Goal: Task Accomplishment & Management: Complete application form

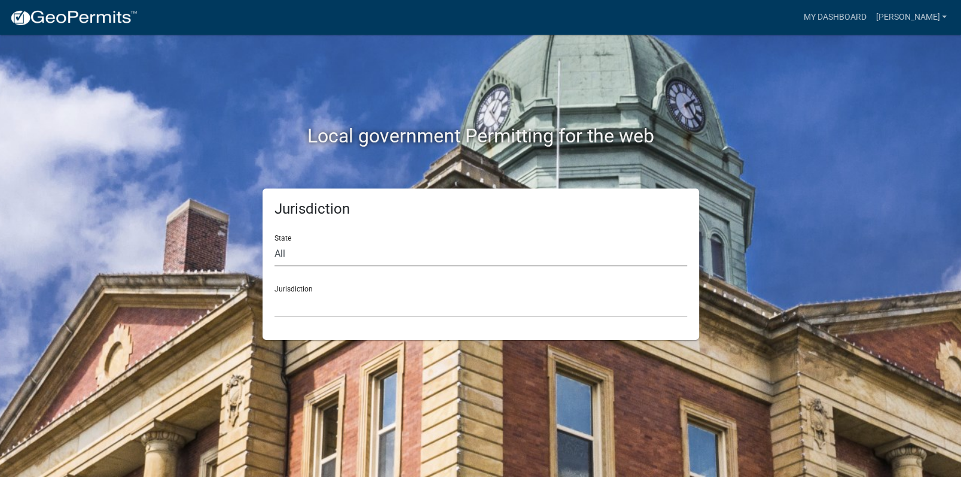
click at [327, 246] on select "All [US_STATE] [US_STATE] [US_STATE] [US_STATE] [US_STATE] [US_STATE] [US_STATE…" at bounding box center [480, 254] width 413 height 25
select select "[US_STATE]"
click at [274, 242] on select "All [US_STATE] [US_STATE] [US_STATE] [US_STATE] [US_STATE] [US_STATE] [US_STATE…" at bounding box center [480, 254] width 413 height 25
click at [289, 311] on select "[GEOGRAPHIC_DATA], [US_STATE][PERSON_NAME][GEOGRAPHIC_DATA], [US_STATE][PERSON_…" at bounding box center [480, 304] width 413 height 25
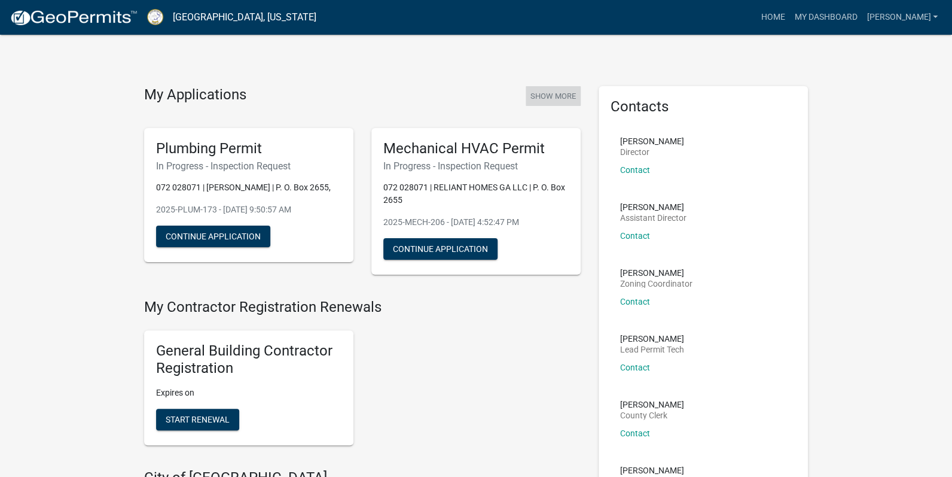
click at [561, 89] on button "Show More" at bounding box center [553, 96] width 55 height 20
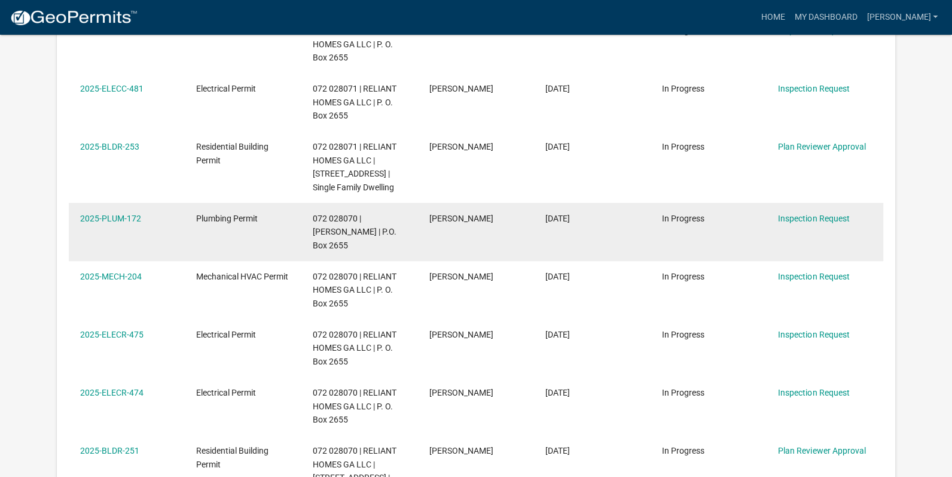
scroll to position [457, 0]
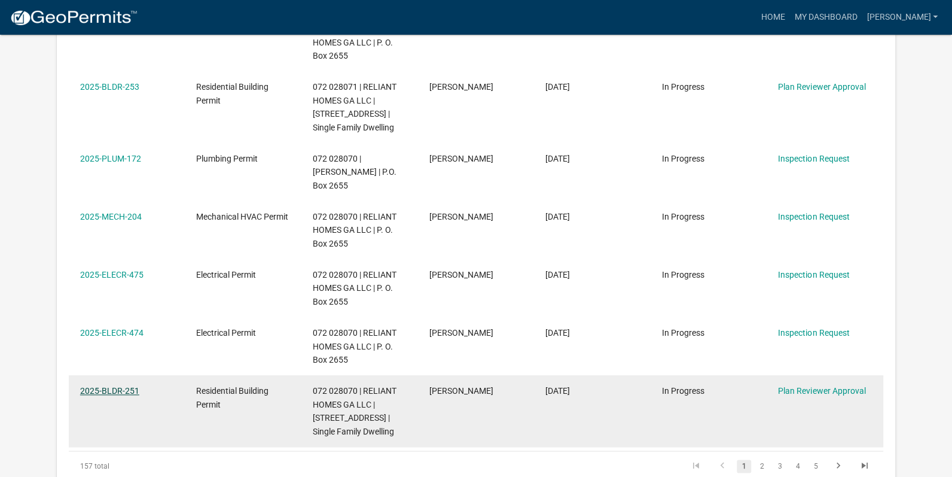
click at [115, 386] on link "2025-BLDR-251" at bounding box center [109, 391] width 59 height 10
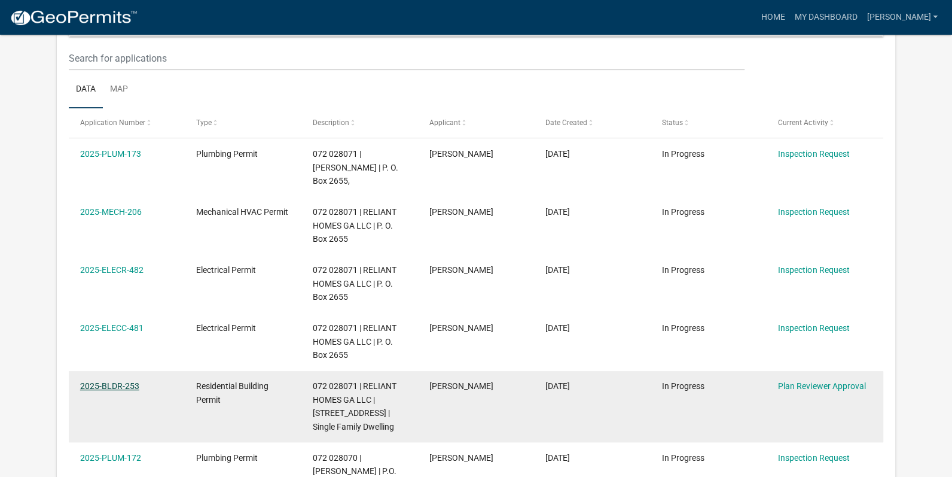
scroll to position [158, 0]
click at [119, 381] on link "2025-BLDR-253" at bounding box center [109, 386] width 59 height 10
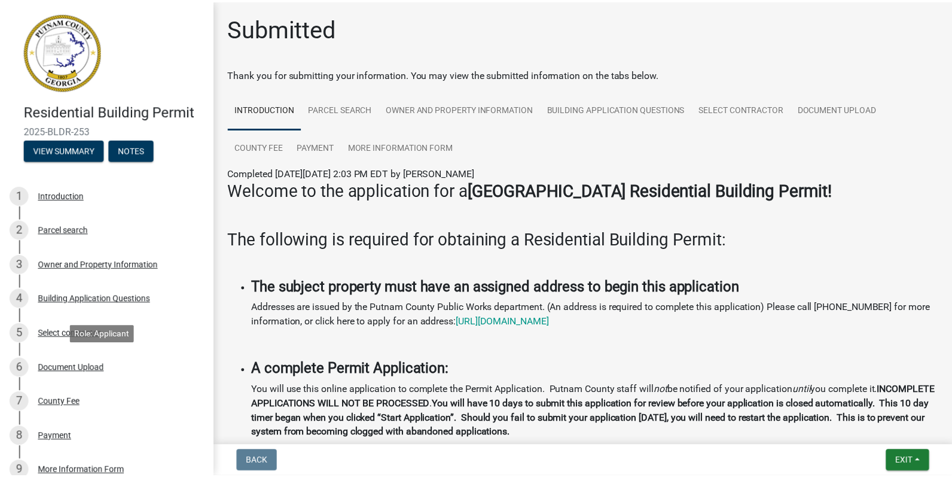
scroll to position [184, 0]
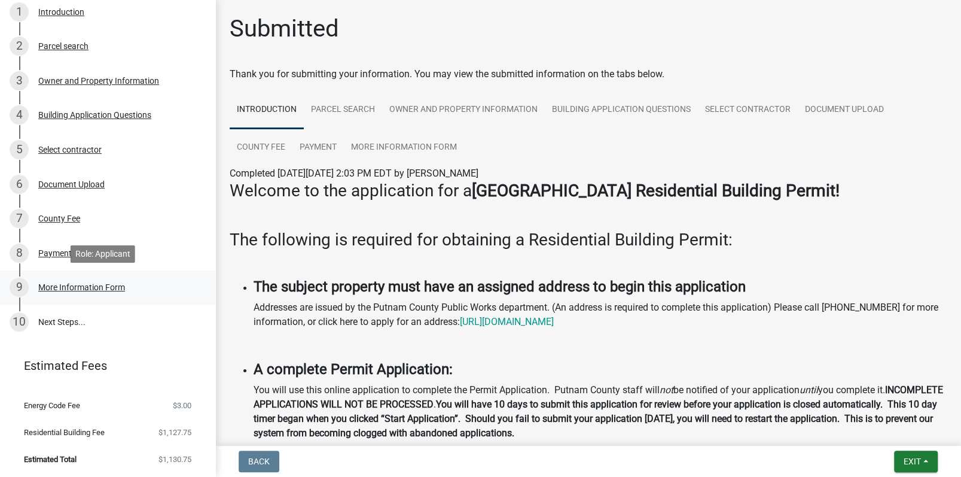
click at [93, 283] on div "More Information Form" at bounding box center [81, 287] width 87 height 8
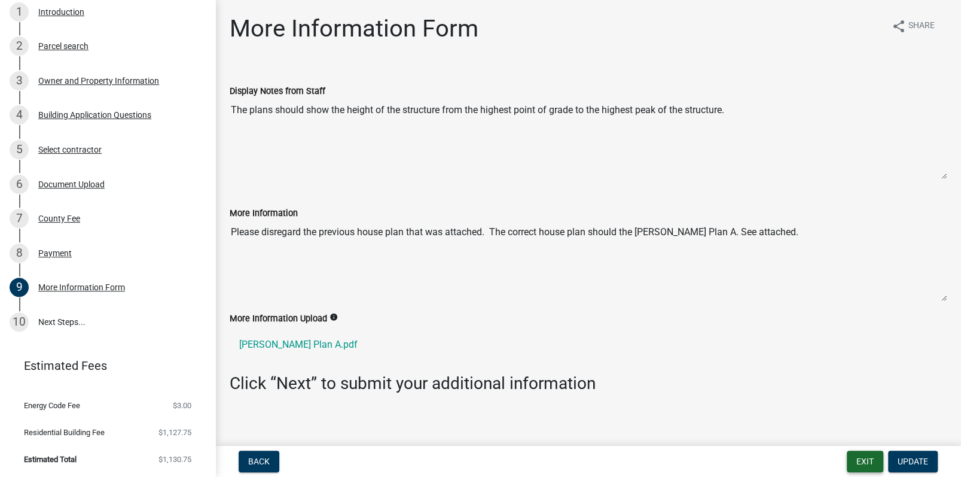
click at [867, 459] on button "Exit" at bounding box center [865, 461] width 36 height 22
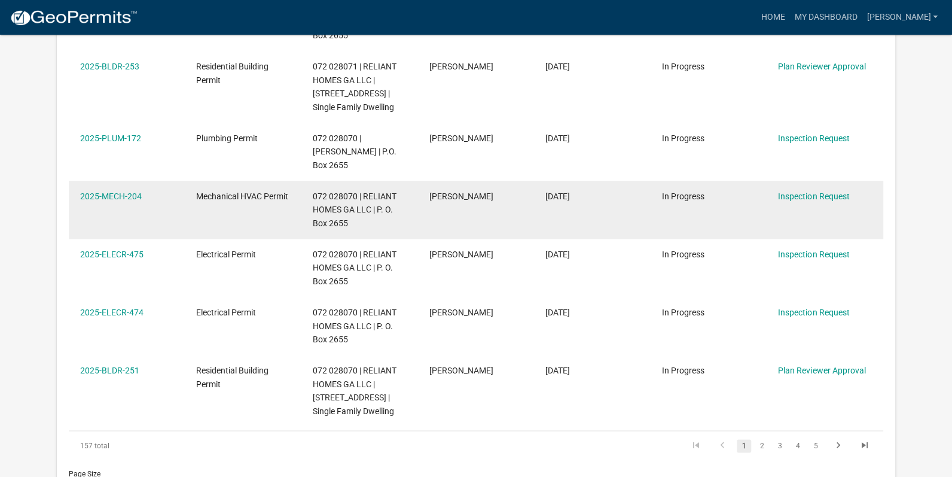
scroll to position [359, 0]
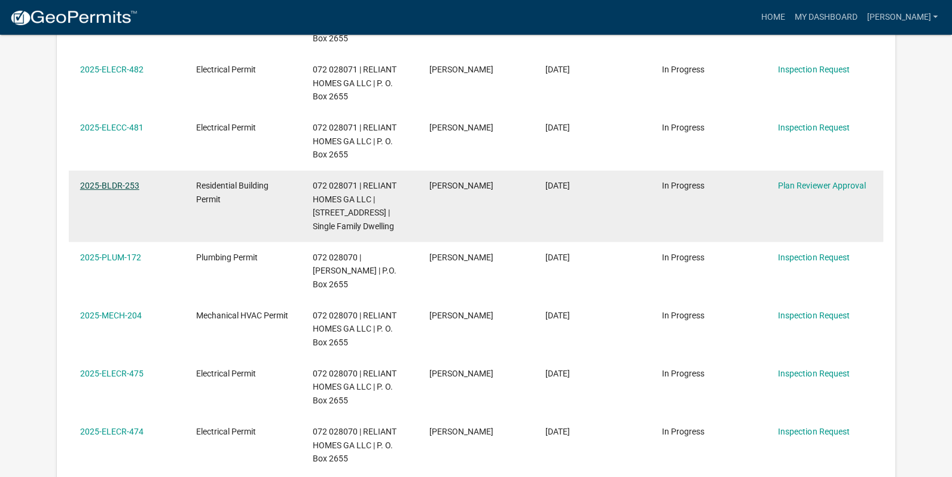
click at [117, 181] on link "2025-BLDR-253" at bounding box center [109, 186] width 59 height 10
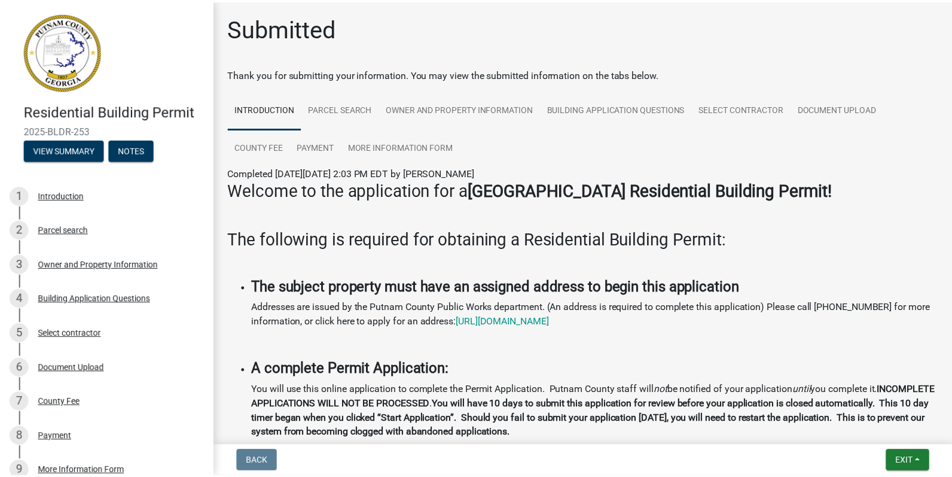
scroll to position [179, 0]
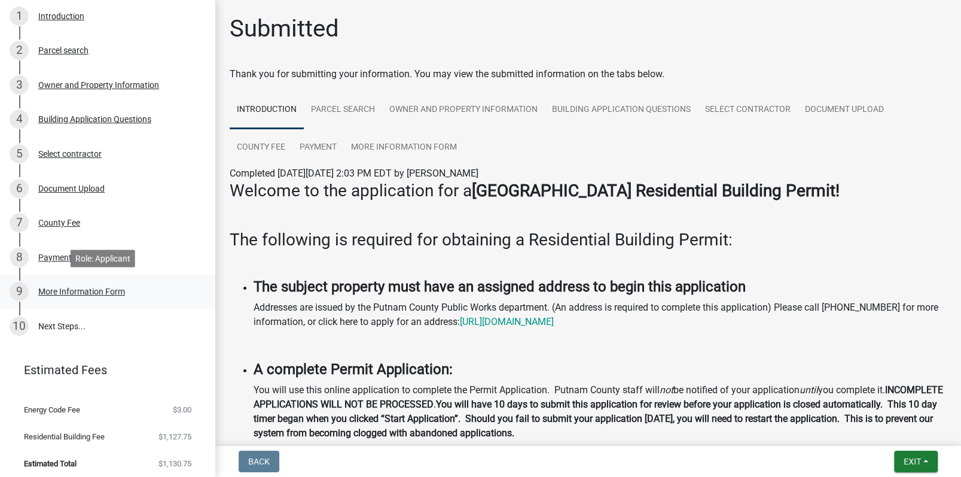
click at [112, 295] on div "More Information Form" at bounding box center [81, 291] width 87 height 8
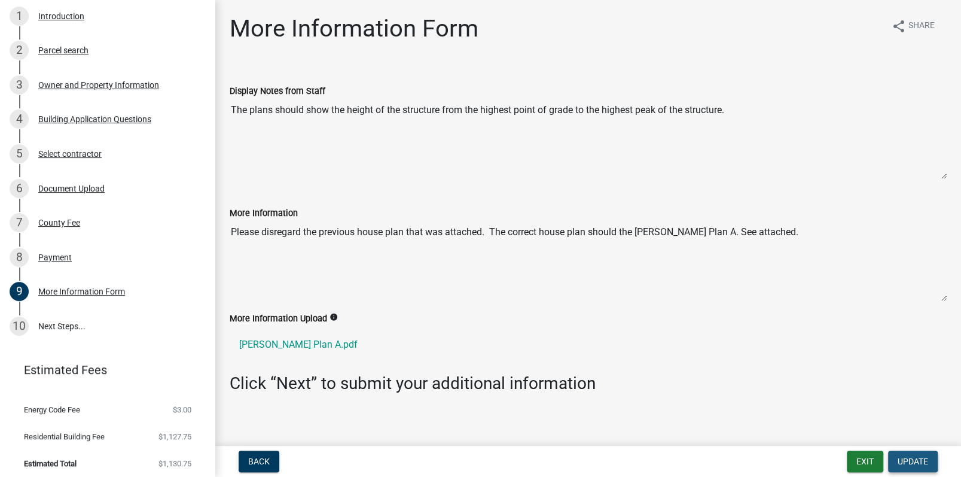
click at [902, 457] on span "Update" at bounding box center [913, 461] width 30 height 10
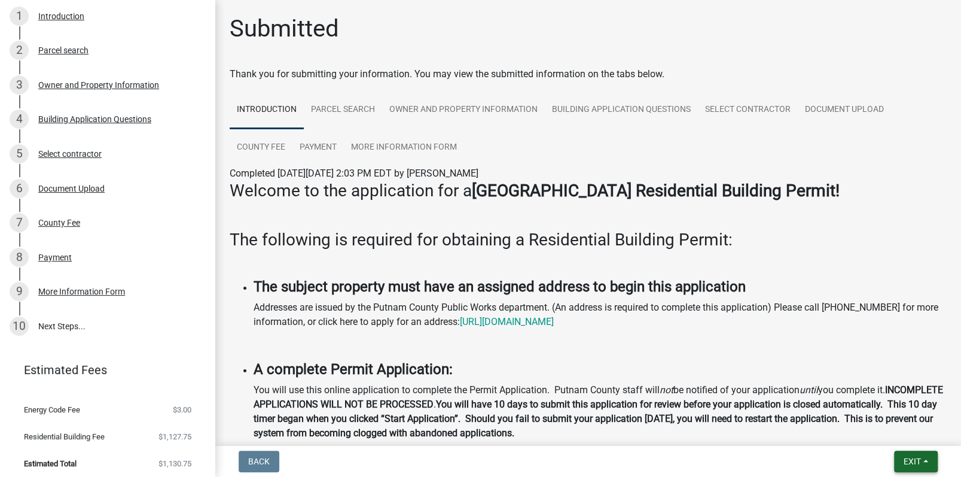
click at [900, 454] on button "Exit" at bounding box center [916, 461] width 44 height 22
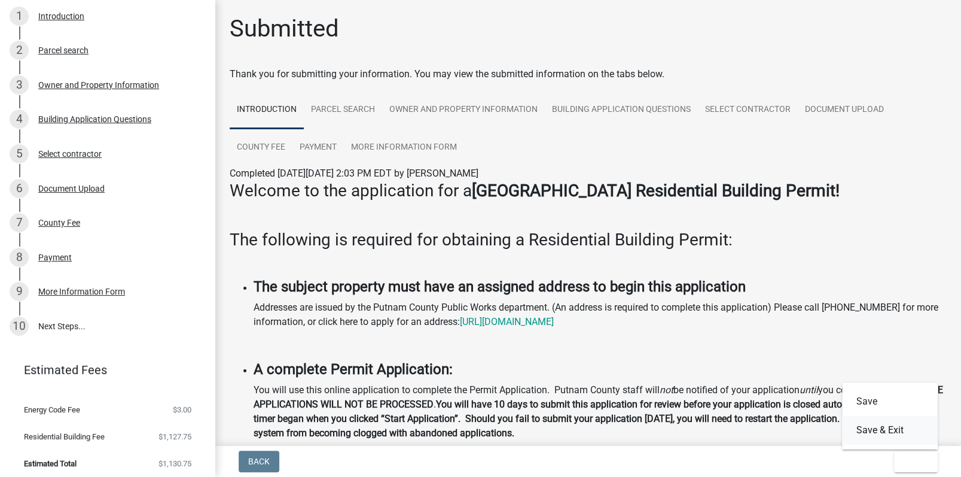
click at [879, 429] on button "Save & Exit" at bounding box center [890, 430] width 96 height 29
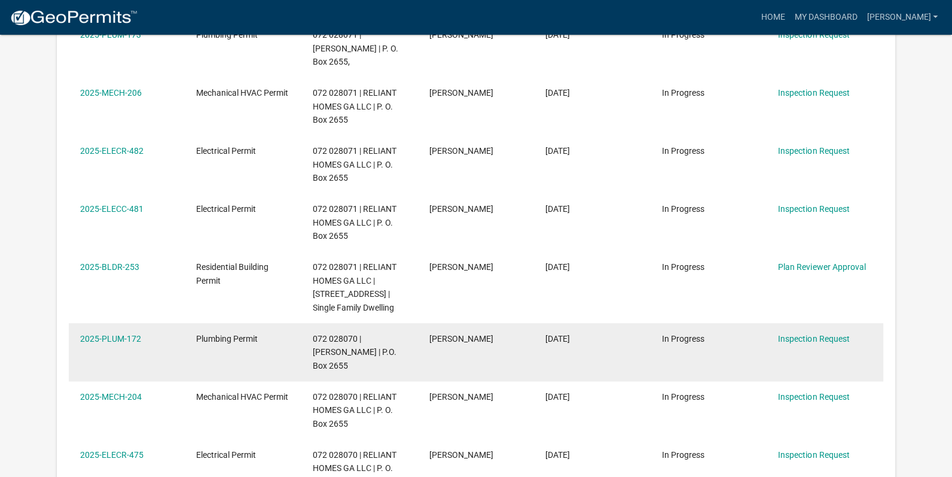
scroll to position [517, 0]
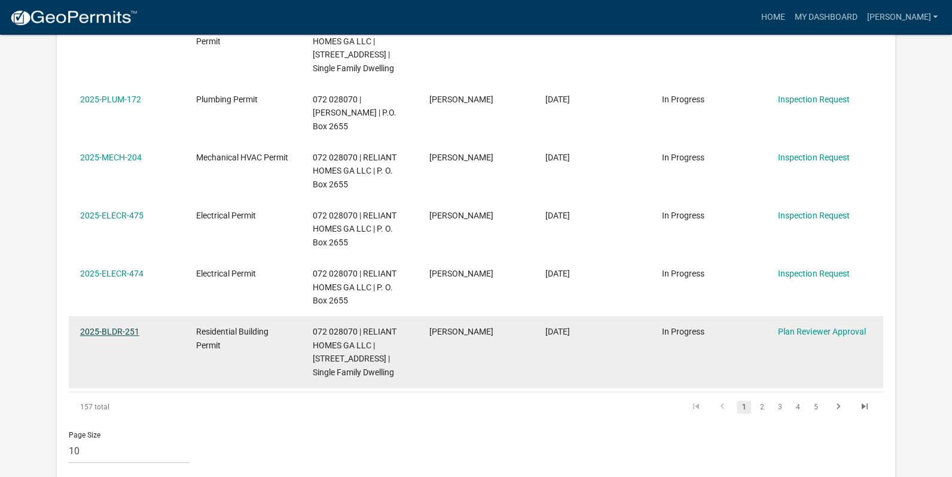
click at [120, 326] on link "2025-BLDR-251" at bounding box center [109, 331] width 59 height 10
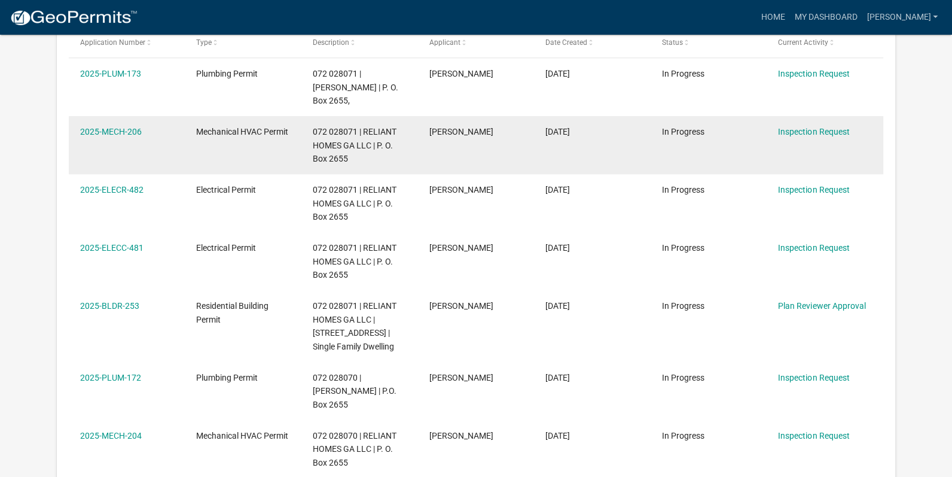
scroll to position [218, 0]
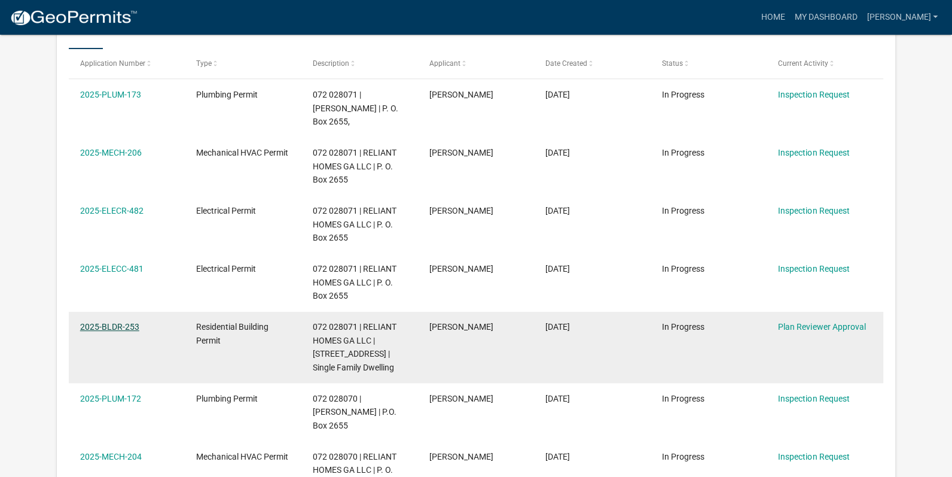
click at [123, 322] on link "2025-BLDR-253" at bounding box center [109, 327] width 59 height 10
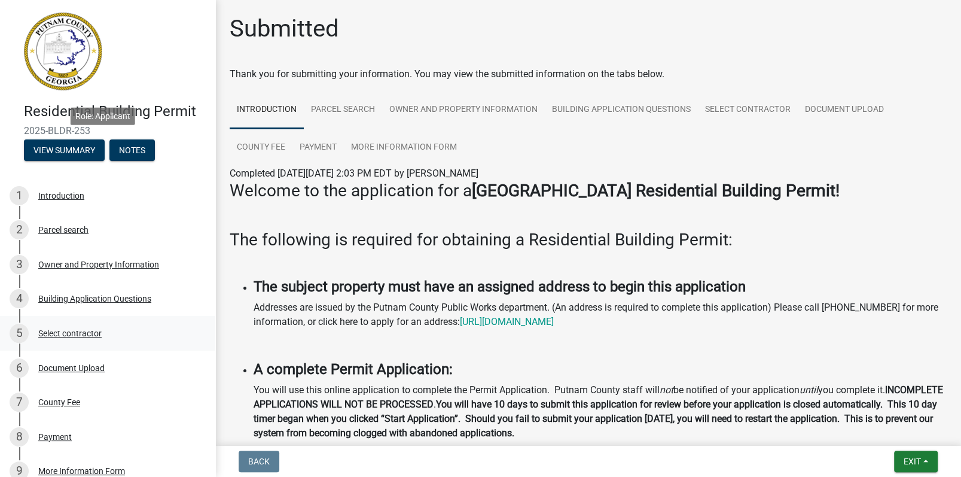
scroll to position [184, 0]
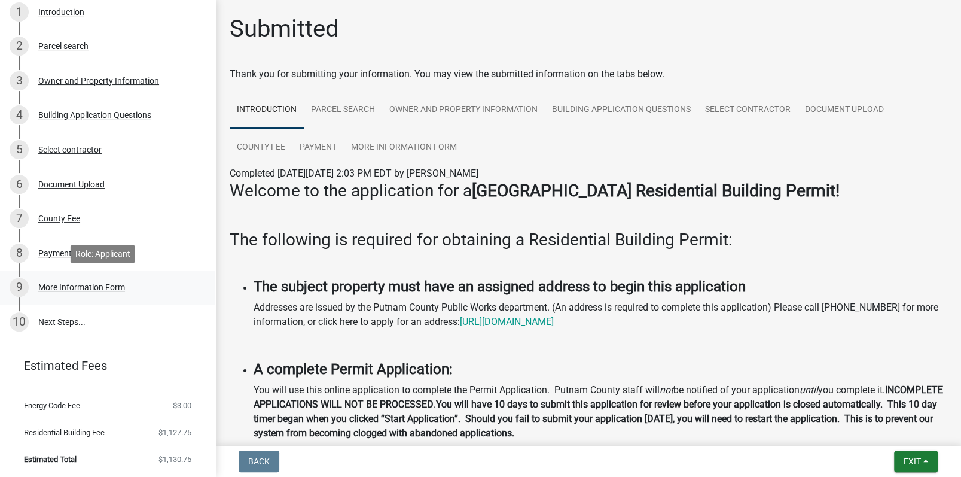
click at [108, 288] on div "More Information Form" at bounding box center [81, 287] width 87 height 8
